Goal: Transaction & Acquisition: Purchase product/service

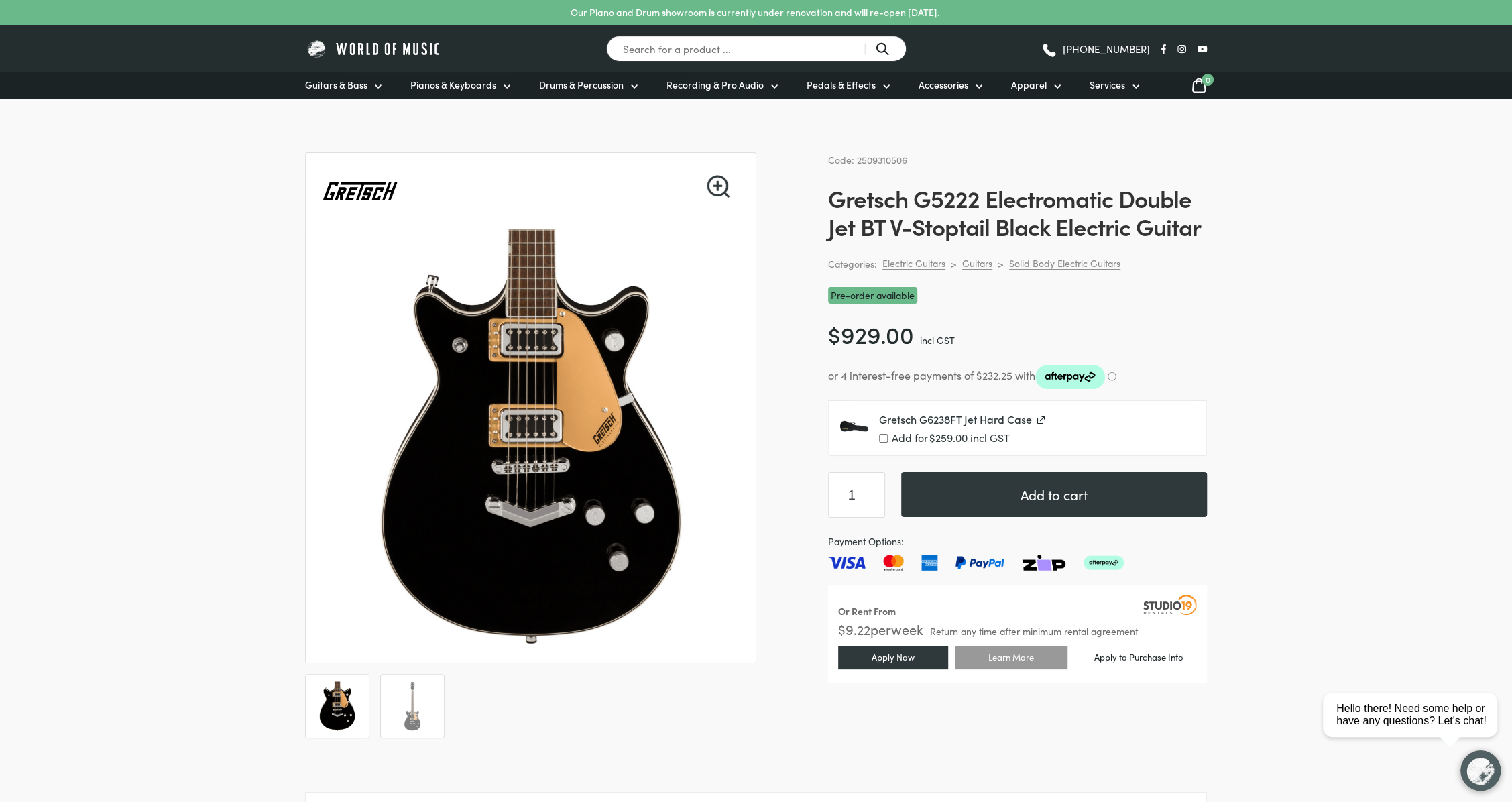
drag, startPoint x: 827, startPoint y: 198, endPoint x: 920, endPoint y: 195, distance: 93.0
click at [1126, 229] on h1 "Gretsch G5222 Electromatic Double Jet BT V-Stoptail Black Electric Guitar" at bounding box center [1018, 212] width 379 height 56
drag, startPoint x: 830, startPoint y: 198, endPoint x: 1108, endPoint y: 193, distance: 278.0
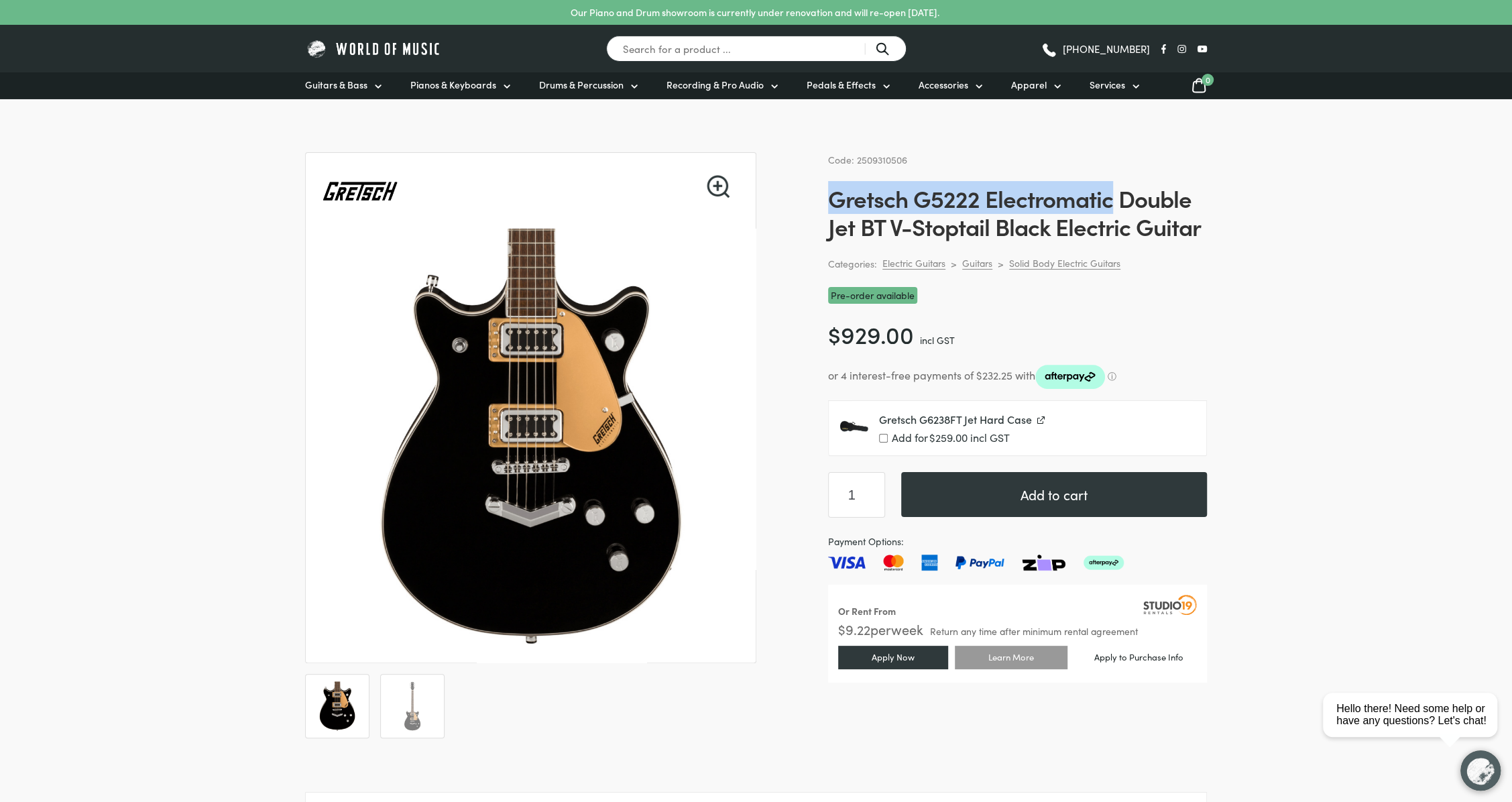
click at [1108, 193] on h1 "Gretsch G5222 Electromatic Double Jet BT V-Stoptail Black Electric Guitar" at bounding box center [1018, 212] width 379 height 56
copy h1 "Gretsch G5222 Electromatic"
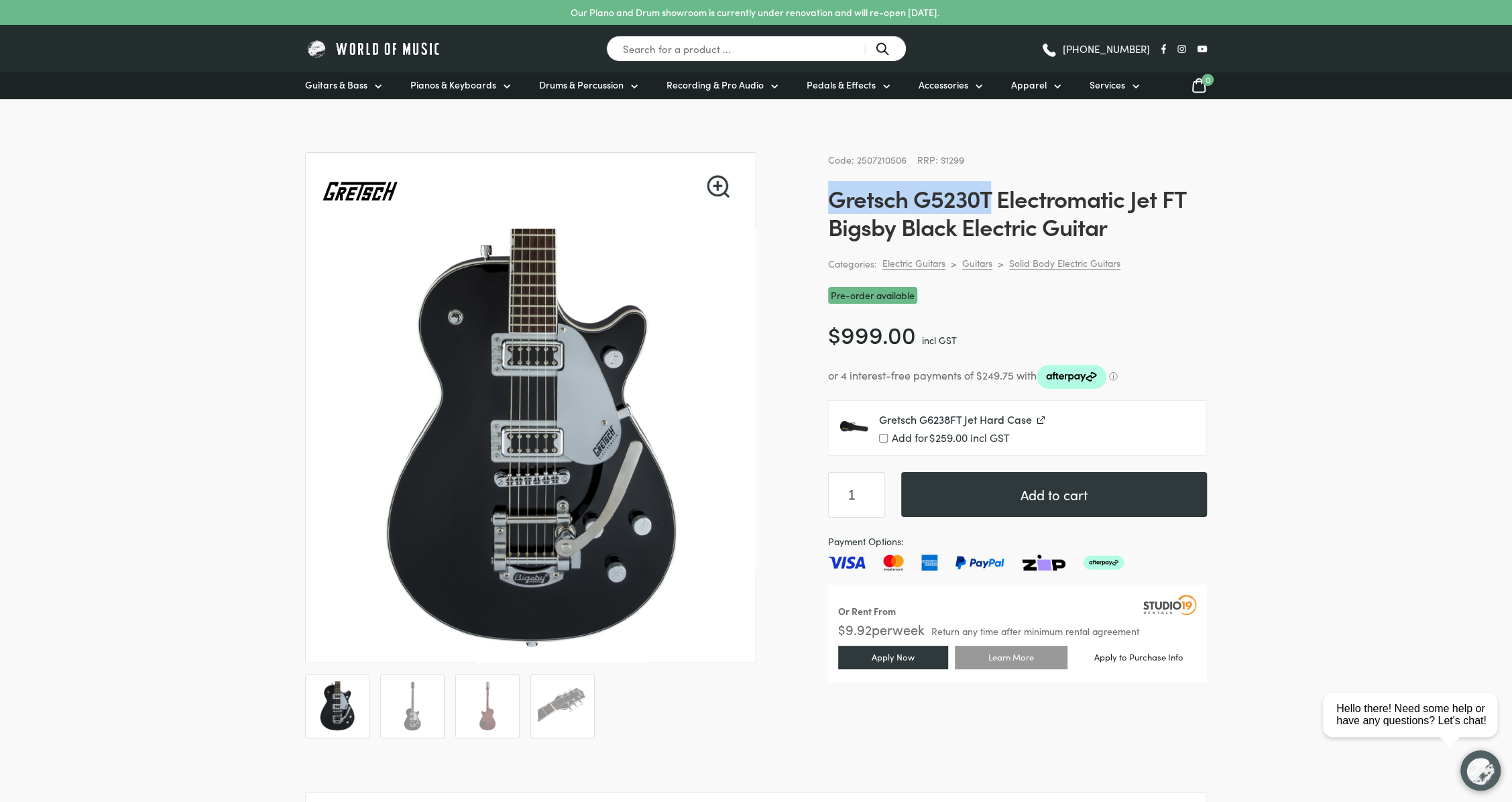
drag, startPoint x: 832, startPoint y: 198, endPoint x: 989, endPoint y: 195, distance: 157.0
click at [990, 195] on h1 "Gretsch G5230T Electromatic Jet FT Bigsby Black Electric Guitar" at bounding box center [1018, 212] width 379 height 56
copy h1 "Gretsch G5230T"
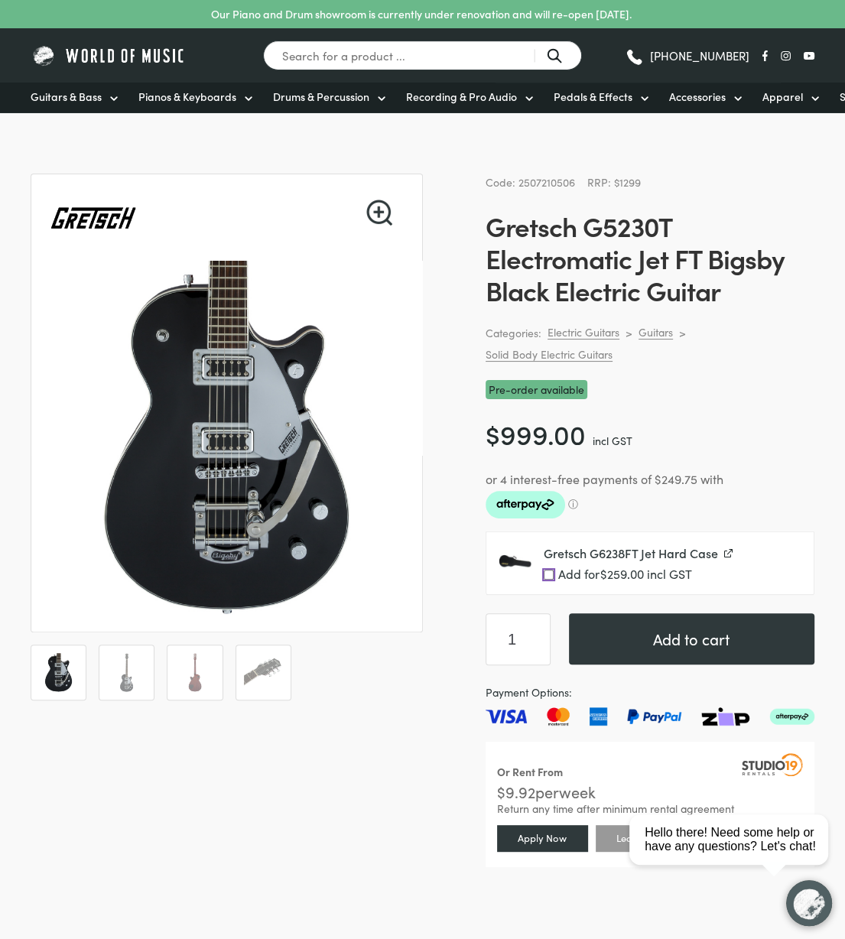
click at [549, 571] on input "Add for $ 259.00 incl GST" at bounding box center [549, 575] width 10 height 10
checkbox input "true"
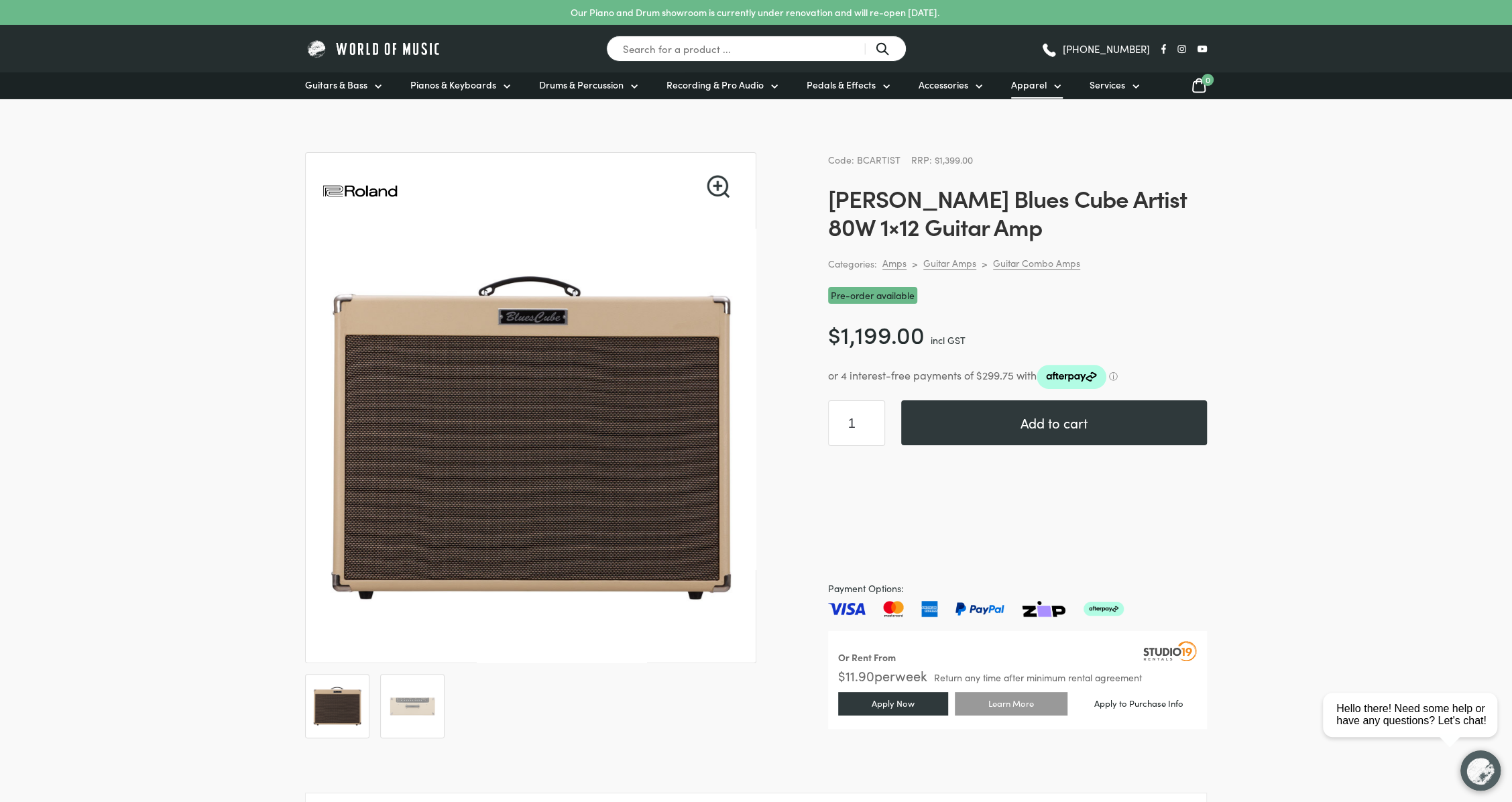
click at [1040, 85] on span "Apparel" at bounding box center [1029, 85] width 36 height 14
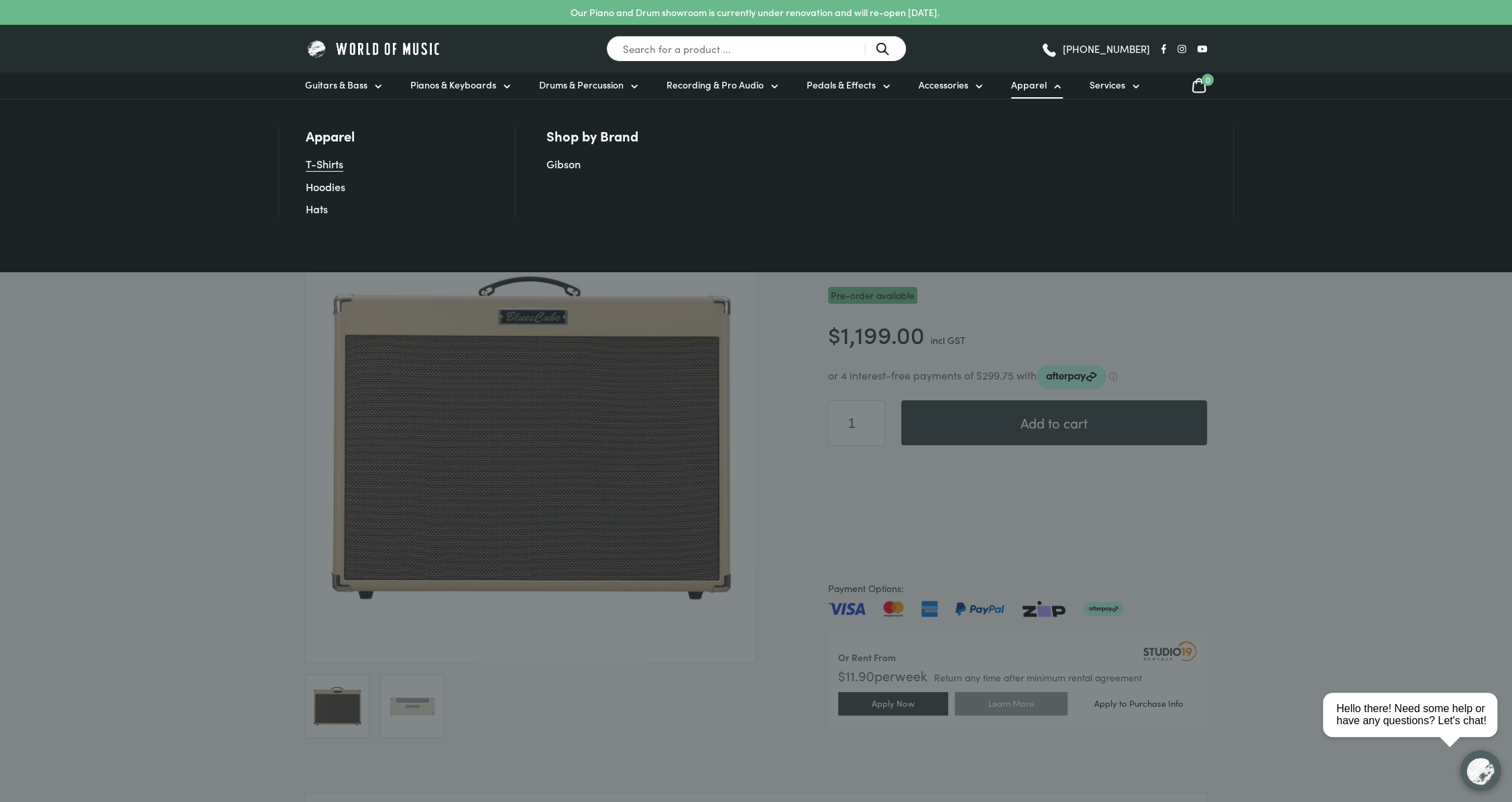
click at [325, 164] on link "T-Shirts" at bounding box center [324, 163] width 38 height 15
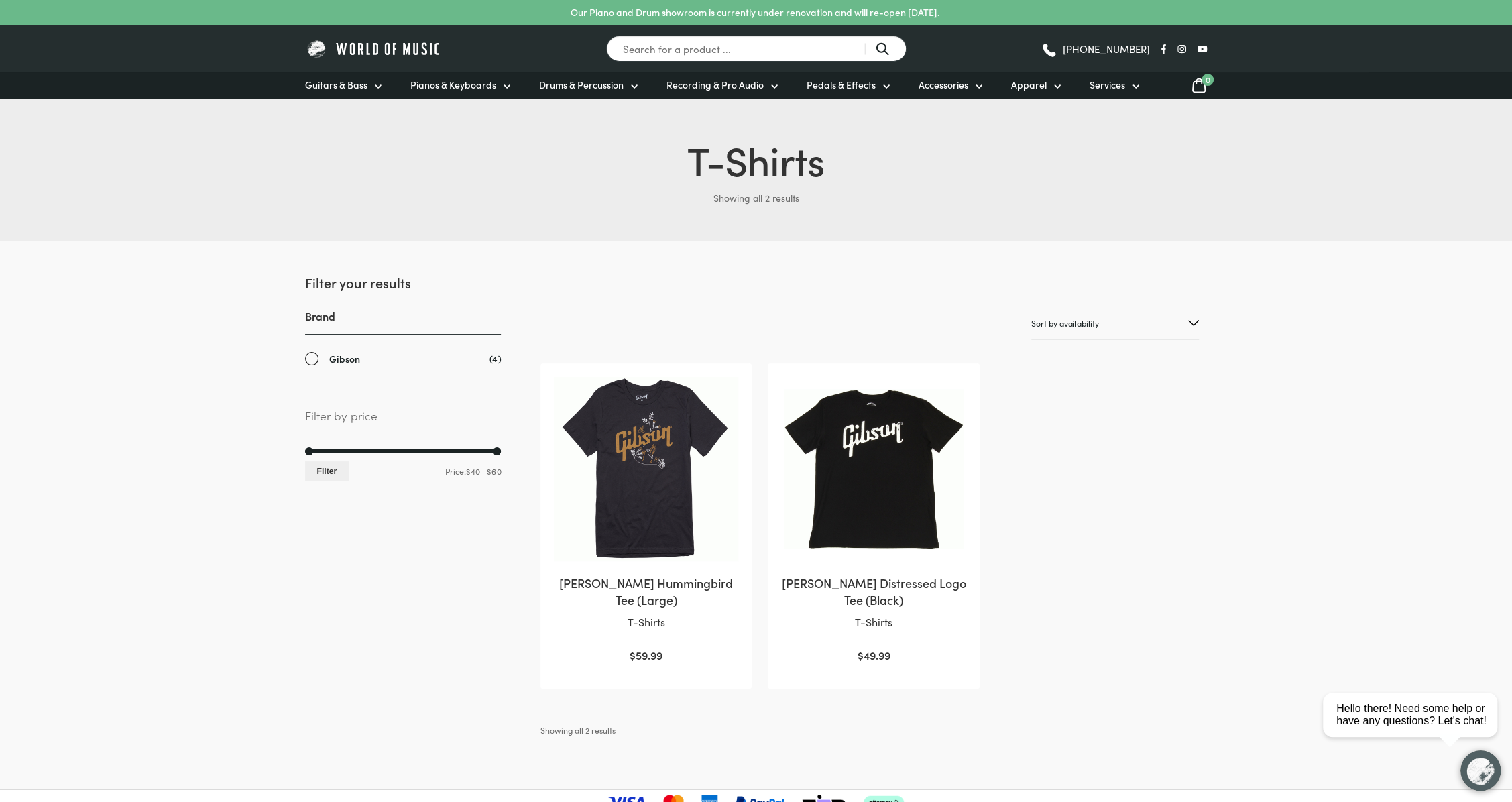
click at [666, 500] on img at bounding box center [646, 469] width 184 height 184
click at [885, 493] on img at bounding box center [873, 469] width 184 height 184
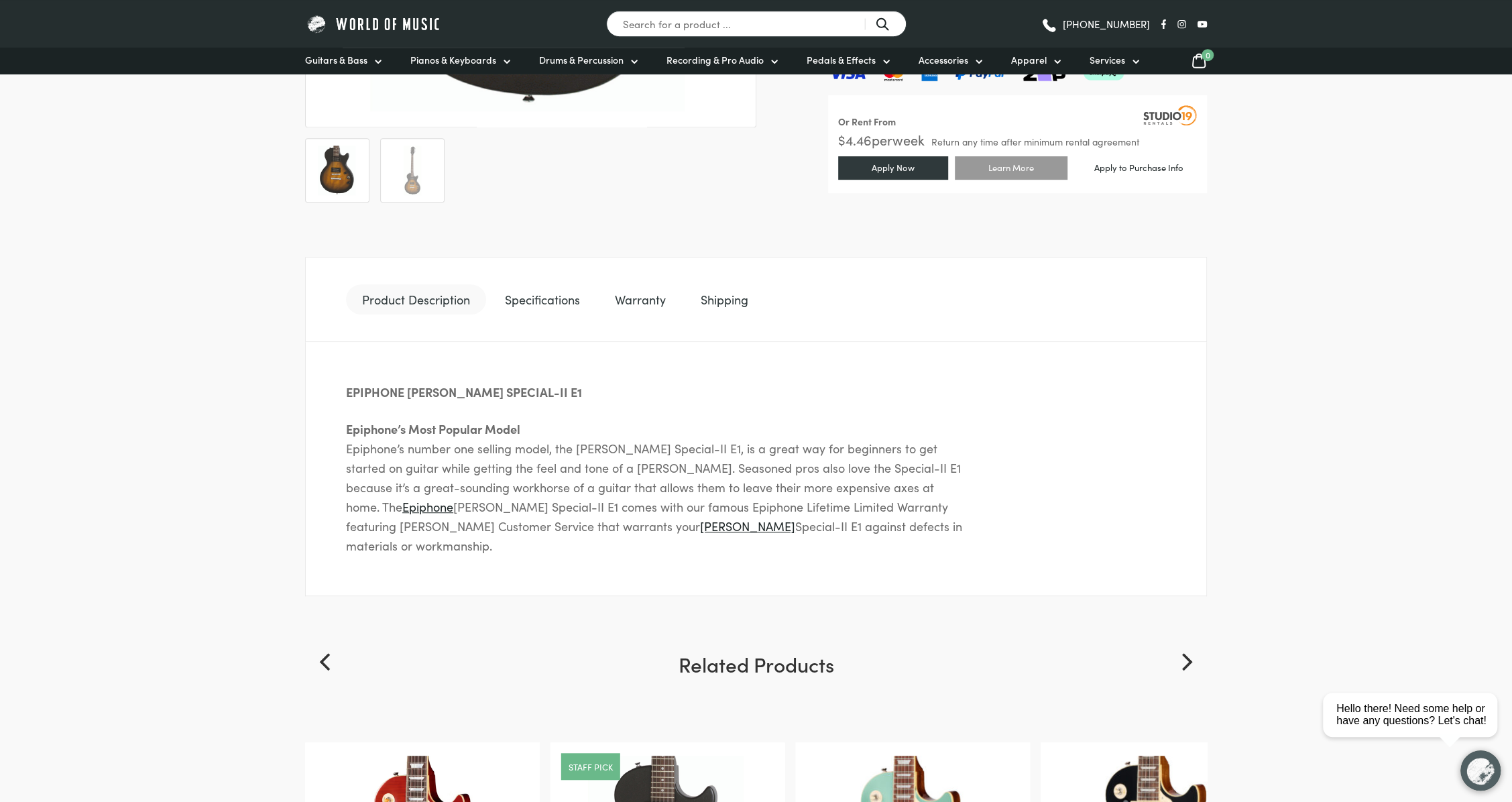
scroll to position [536, 0]
